Goal: Transaction & Acquisition: Purchase product/service

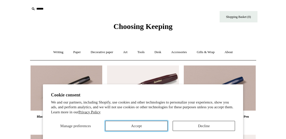
click at [123, 125] on button "Accept" at bounding box center [136, 126] width 62 height 10
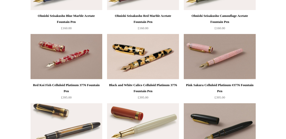
scroll to position [1237, 0]
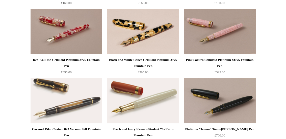
click at [50, 108] on img at bounding box center [67, 100] width 72 height 45
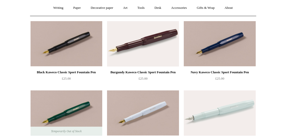
scroll to position [0, 0]
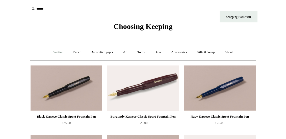
click at [51, 53] on link "Writing +" at bounding box center [58, 52] width 19 height 13
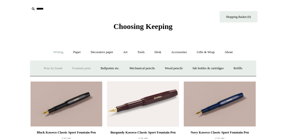
click at [60, 68] on link "Pens by brand +" at bounding box center [53, 68] width 28 height 13
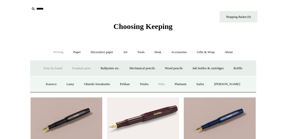
click at [167, 85] on link "Pilot" at bounding box center [161, 84] width 15 height 13
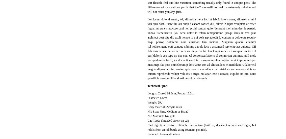
scroll to position [227, 0]
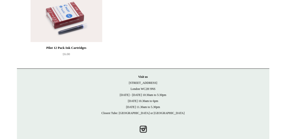
scroll to position [355, 0]
